Goal: Task Accomplishment & Management: Use online tool/utility

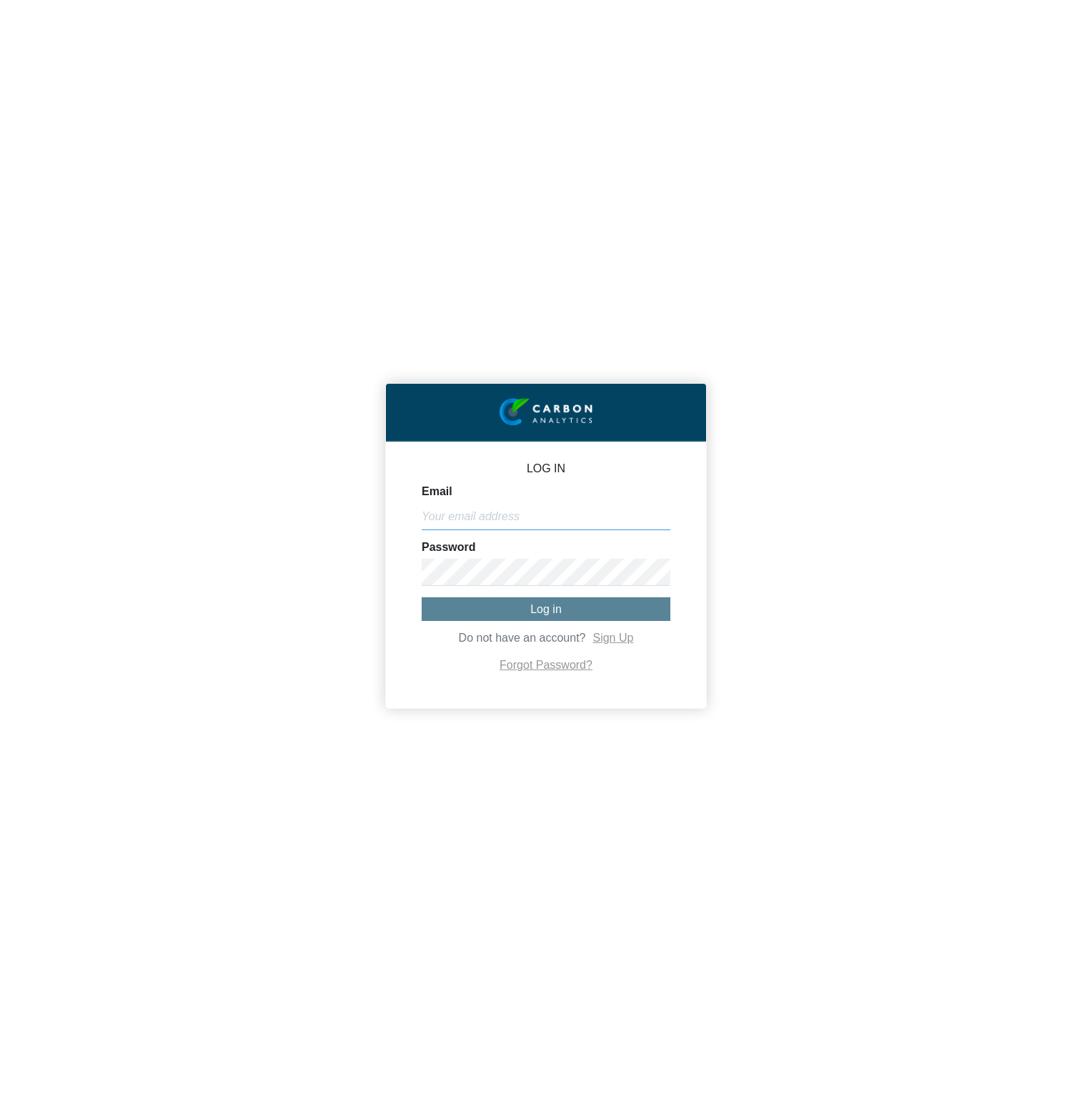
click at [544, 514] on input "Email" at bounding box center [545, 517] width 248 height 27
paste input "[PERSON_NAME][EMAIL_ADDRESS][DOMAIN_NAME]"
type input "[PERSON_NAME][EMAIL_ADDRESS][DOMAIN_NAME]"
click at [567, 613] on button "Log in" at bounding box center [545, 609] width 248 height 24
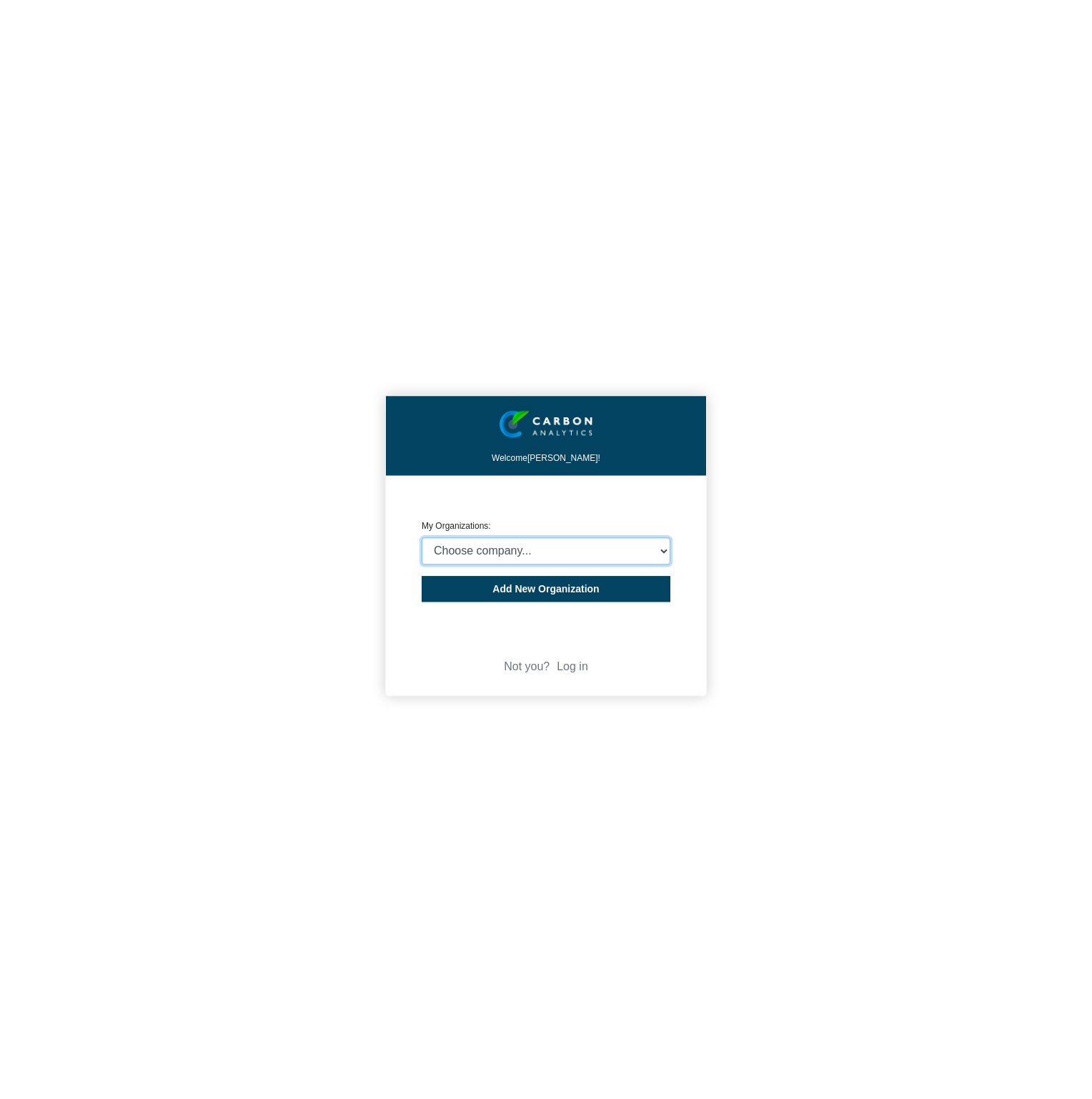
select select "932401"
click at [421, 537] on select "Choose company... CARBON ANALYTICS LIMITED test6 Nekton Capital Limited Pacha S…" at bounding box center [545, 551] width 248 height 27
click at [824, 594] on div "Welcome [PERSON_NAME]! CREATE ORGANIZATION My Organizations: Choose company... …" at bounding box center [546, 549] width 1092 height 1099
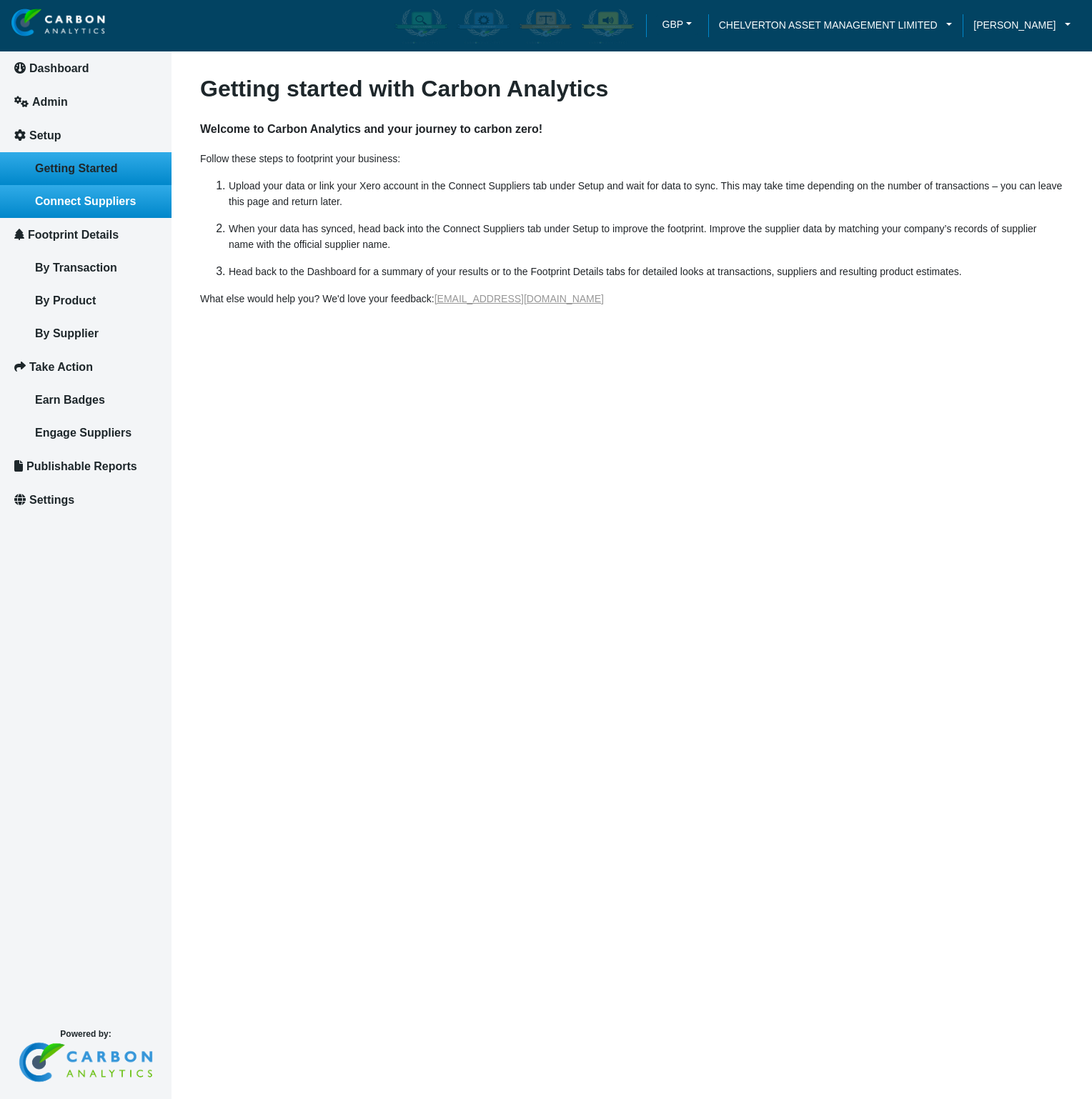
click at [98, 203] on span "Connect Suppliers" at bounding box center [85, 201] width 101 height 12
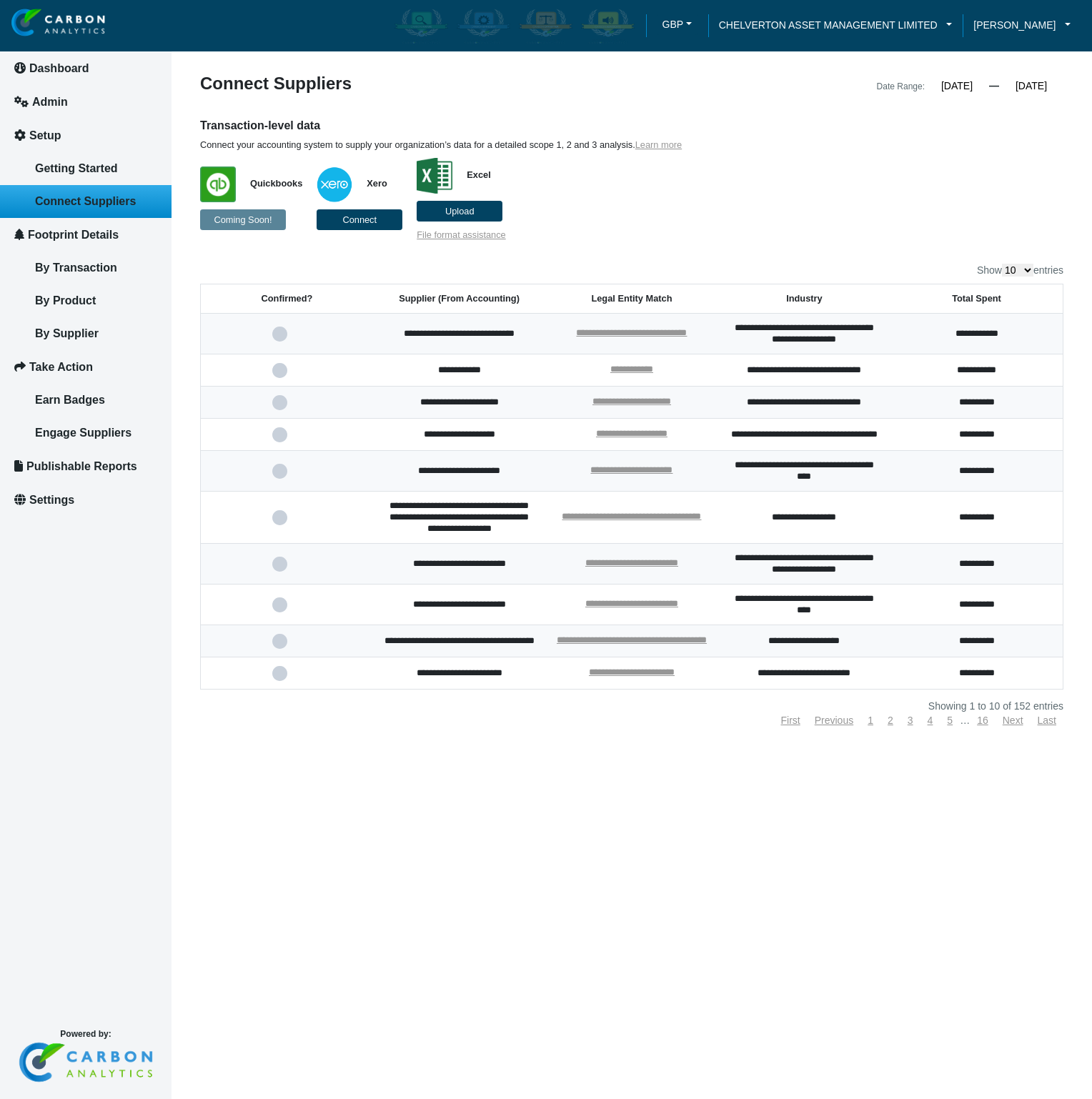
click at [450, 217] on label "Upload" at bounding box center [459, 211] width 86 height 21
click at [0, 0] on input "Upload" at bounding box center [0, 0] width 0 height 0
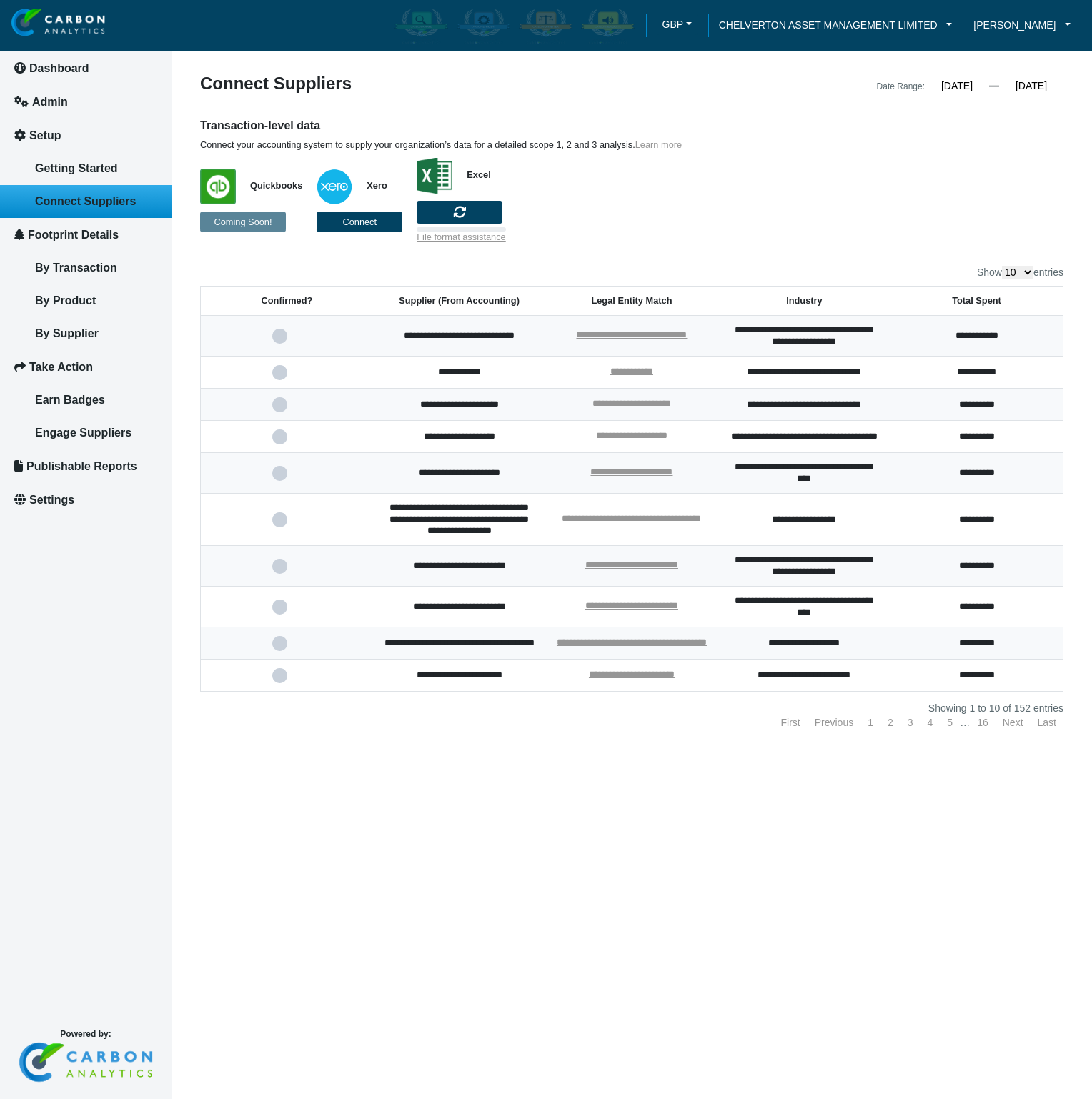
click at [838, 206] on p "Quickbooks Coming Soon! Xero Connect Excel File format assistance" at bounding box center [521, 197] width 643 height 92
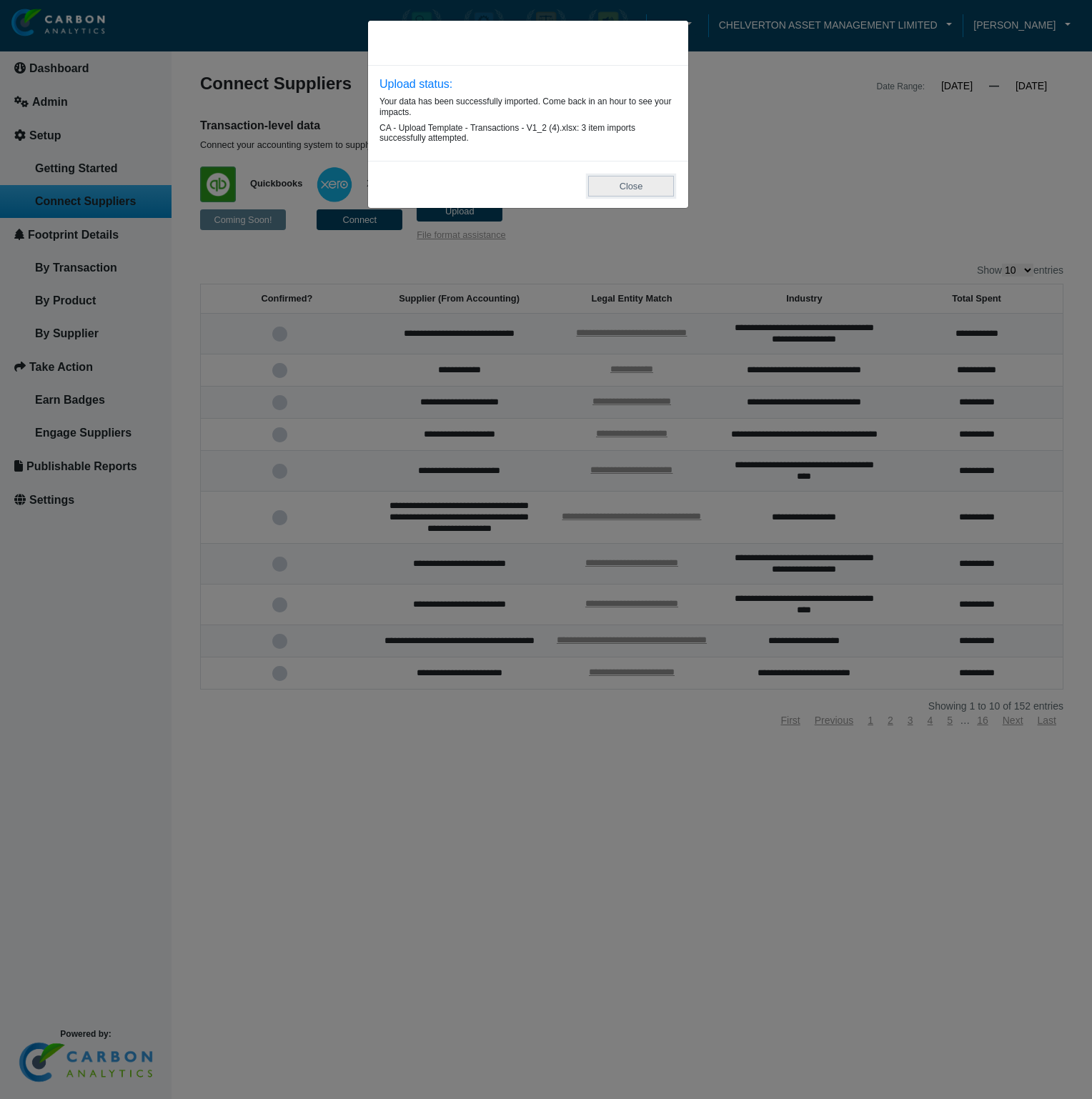
click at [648, 194] on button "Close" at bounding box center [631, 186] width 86 height 21
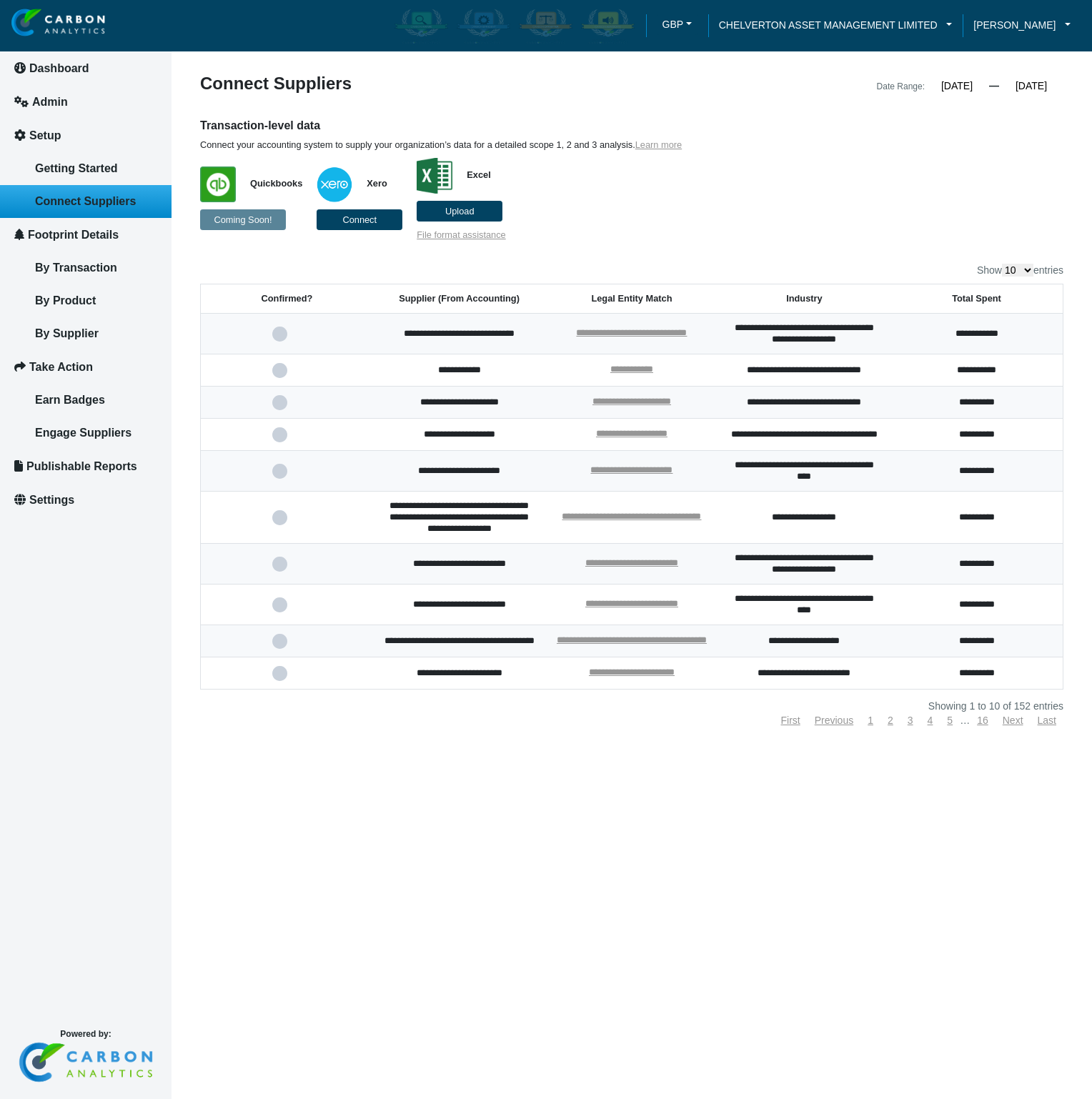
click at [883, 912] on article "**********" at bounding box center [632, 549] width 921 height 1099
